Goal: Task Accomplishment & Management: Use online tool/utility

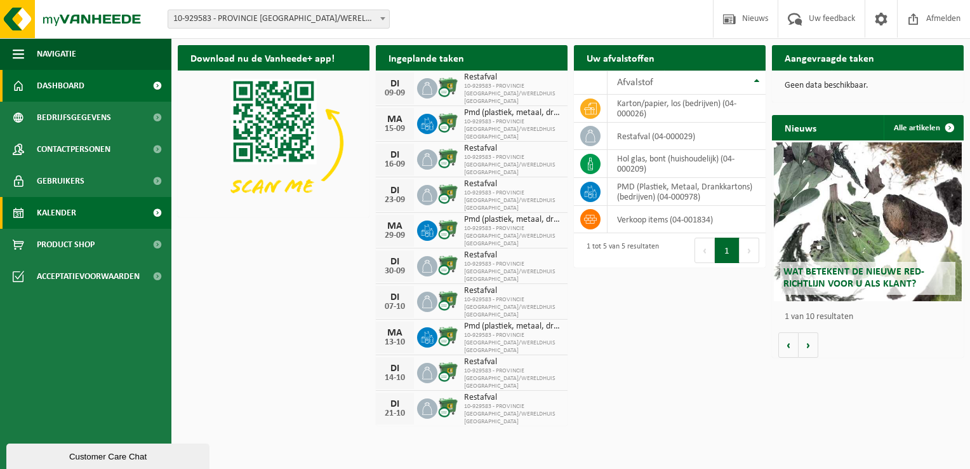
click at [163, 210] on span at bounding box center [157, 213] width 29 height 32
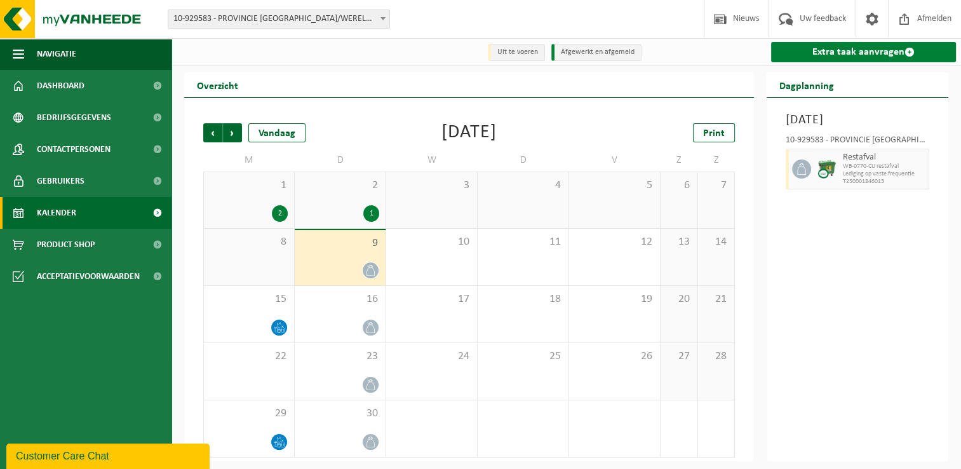
click at [825, 53] on link "Extra taak aanvragen" at bounding box center [863, 52] width 185 height 20
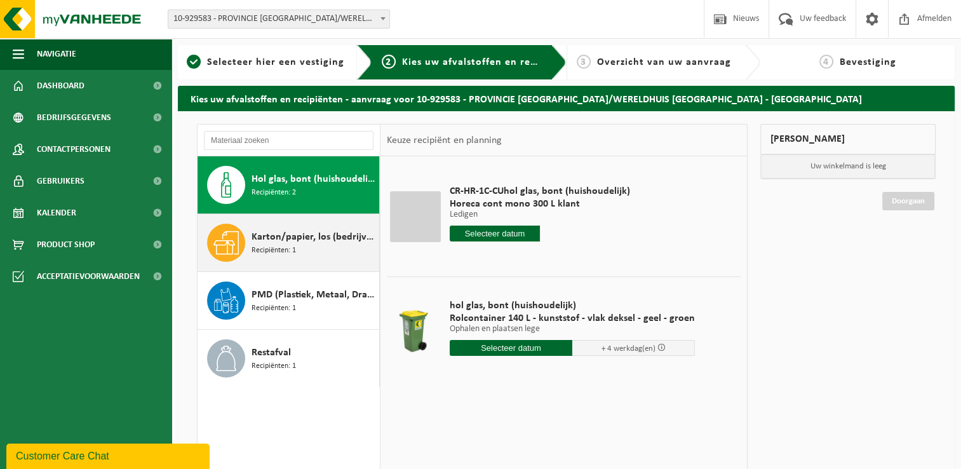
click at [279, 236] on span "Karton/papier, los (bedrijven)" at bounding box center [313, 236] width 124 height 15
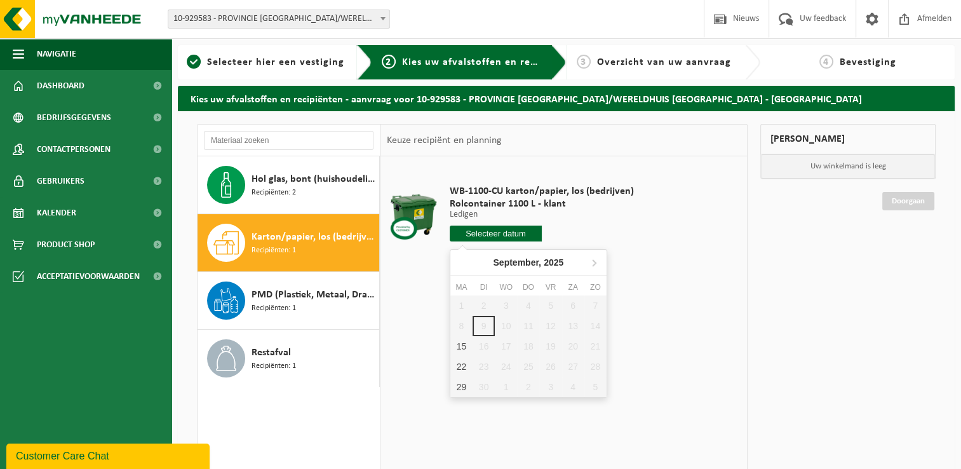
click at [471, 234] on input "text" at bounding box center [495, 233] width 92 height 16
click at [459, 344] on div "15" at bounding box center [461, 346] width 22 height 20
type input "Van [DATE]"
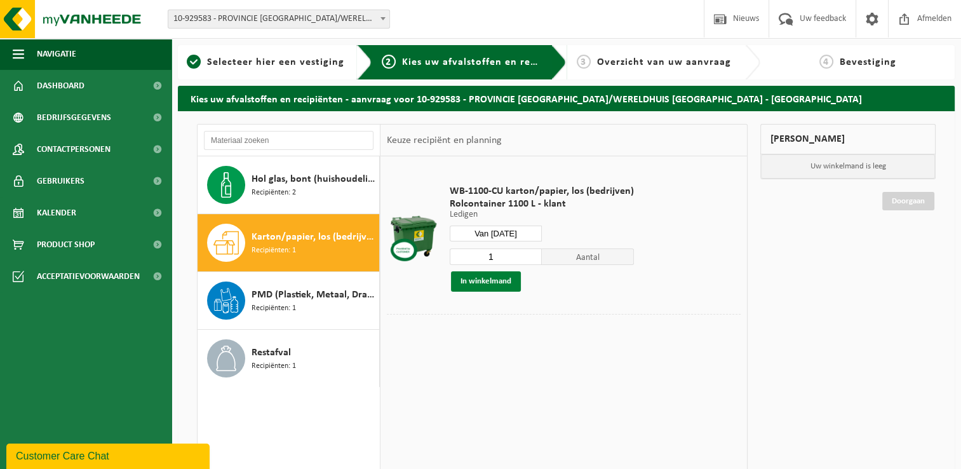
click at [493, 281] on button "In winkelmand" at bounding box center [486, 281] width 70 height 20
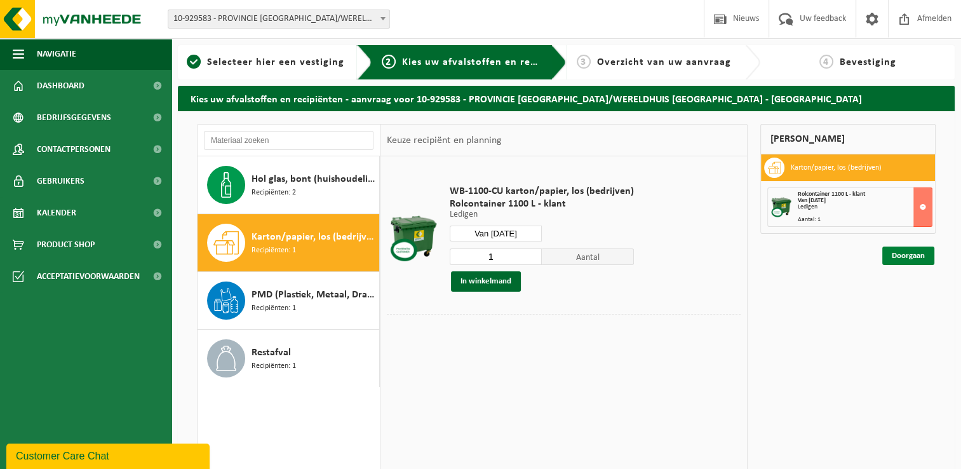
click at [903, 255] on link "Doorgaan" at bounding box center [908, 255] width 52 height 18
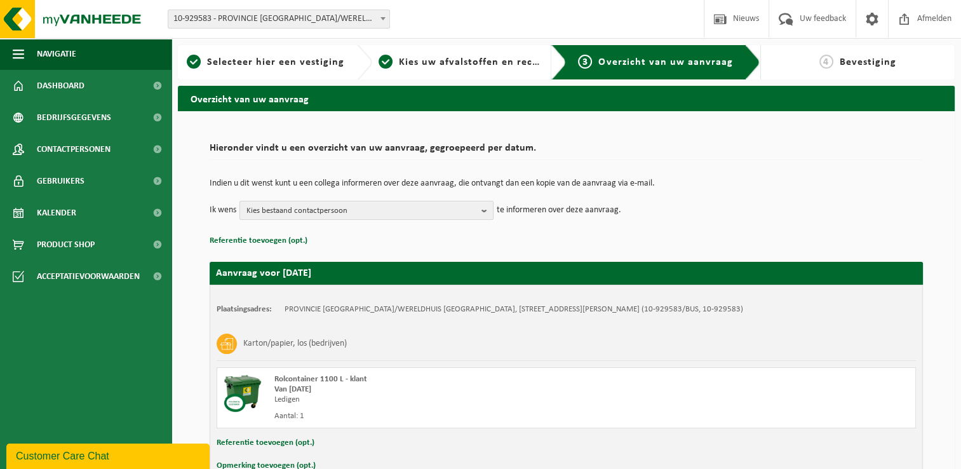
click at [486, 211] on b "button" at bounding box center [486, 210] width 11 height 18
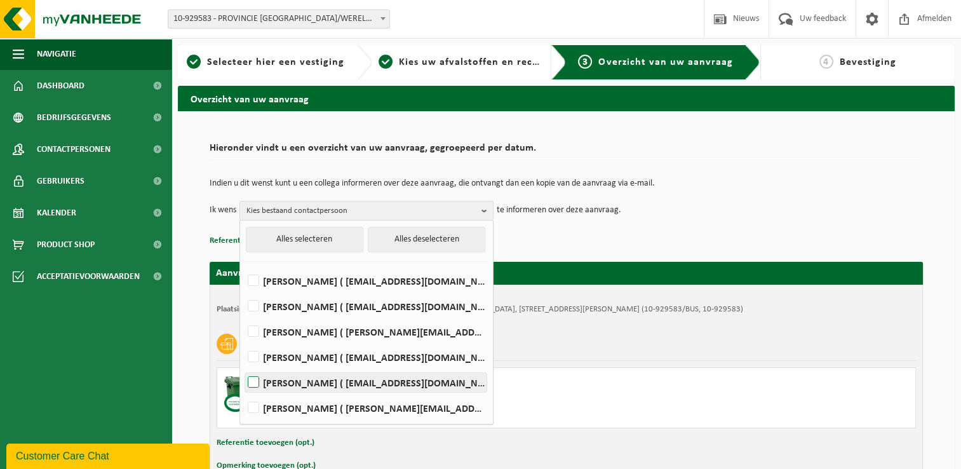
scroll to position [75, 0]
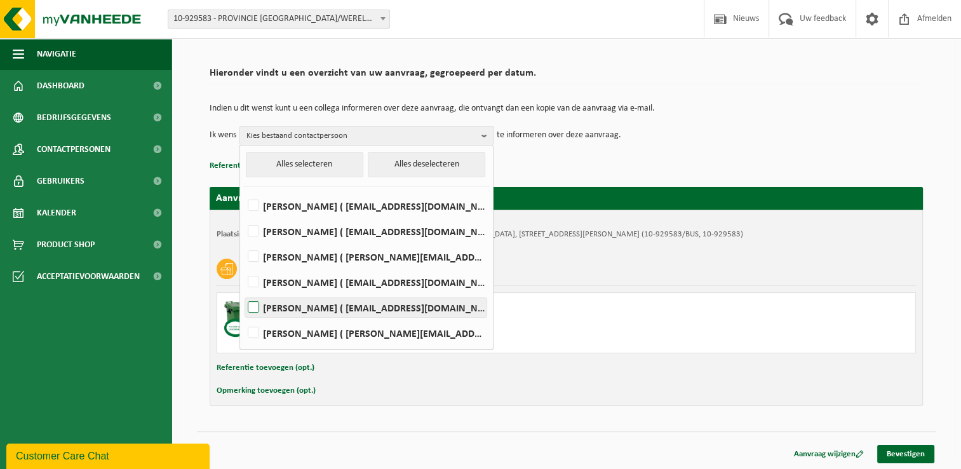
click at [393, 310] on label "MAAIKE MAES ( maaike.maes@west-vlaanderen.be )" at bounding box center [365, 307] width 241 height 19
click at [243, 291] on input "MAAIKE MAES ( maaike.maes@west-vlaanderen.be )" at bounding box center [243, 291] width 1 height 1
checkbox input "true"
click at [559, 157] on p "Referentie toevoegen (opt.)" at bounding box center [566, 165] width 713 height 17
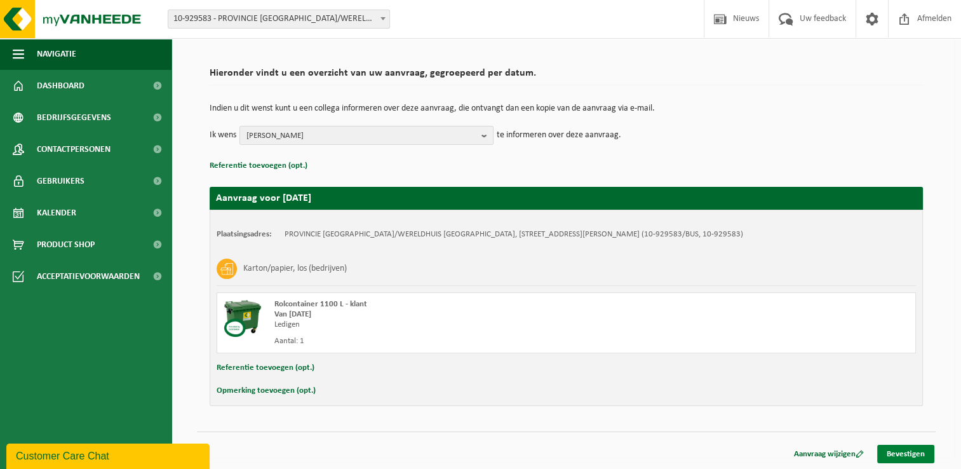
click at [891, 448] on link "Bevestigen" at bounding box center [905, 453] width 57 height 18
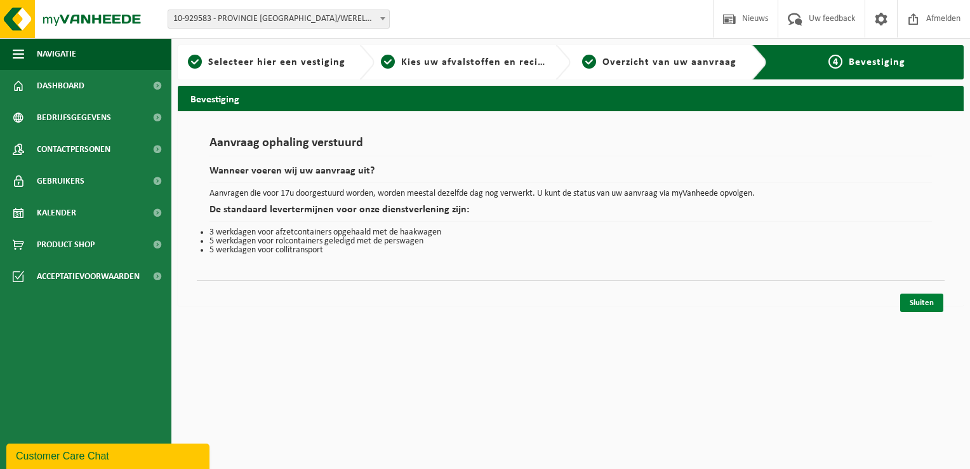
click at [921, 303] on link "Sluiten" at bounding box center [921, 302] width 43 height 18
